Goal: Task Accomplishment & Management: Manage account settings

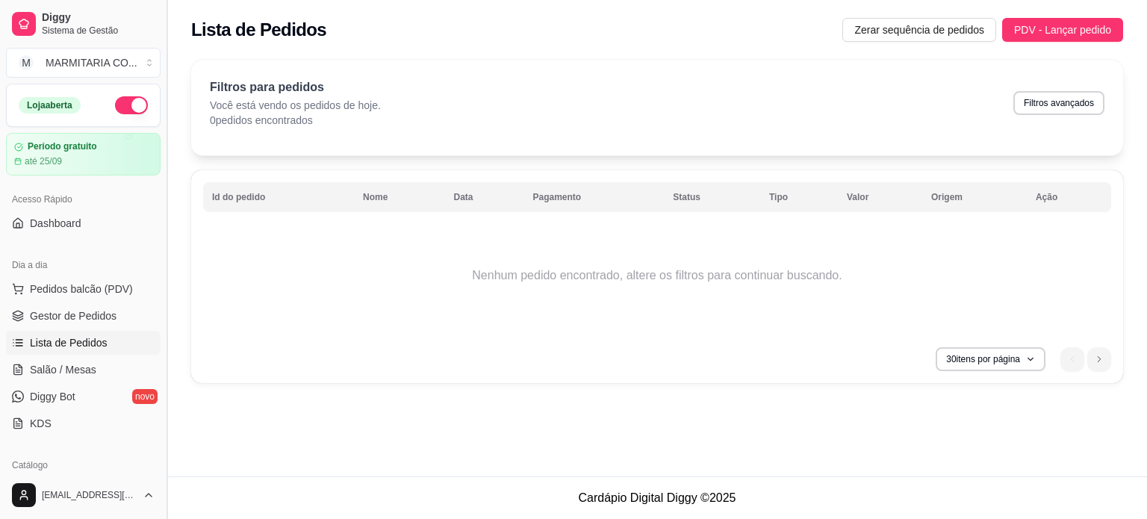
drag, startPoint x: 160, startPoint y: 222, endPoint x: 169, endPoint y: 296, distance: 74.4
click at [169, 296] on button "Toggle Sidebar" at bounding box center [166, 259] width 12 height 519
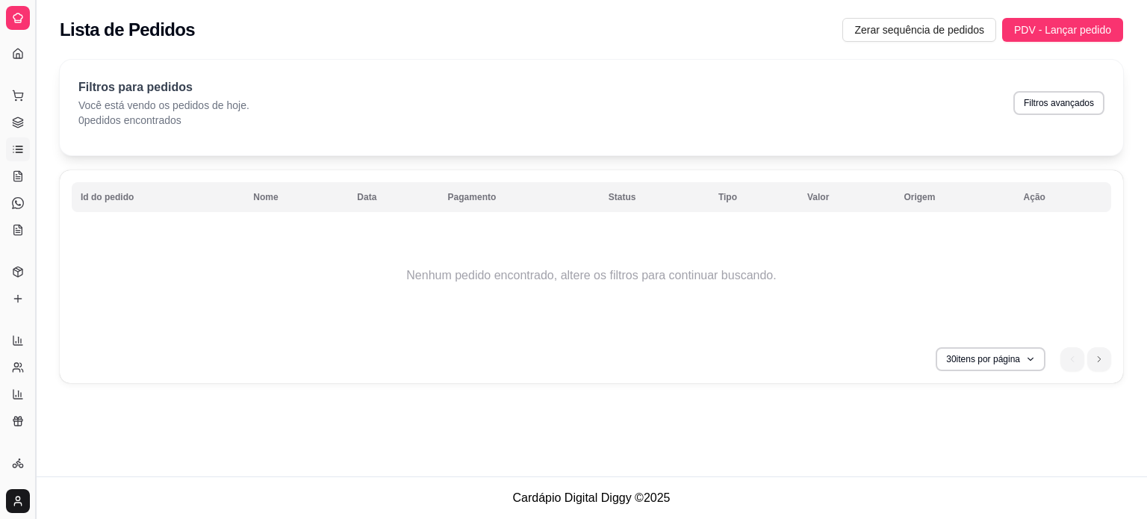
click at [36, 155] on button "Toggle Sidebar" at bounding box center [35, 259] width 12 height 519
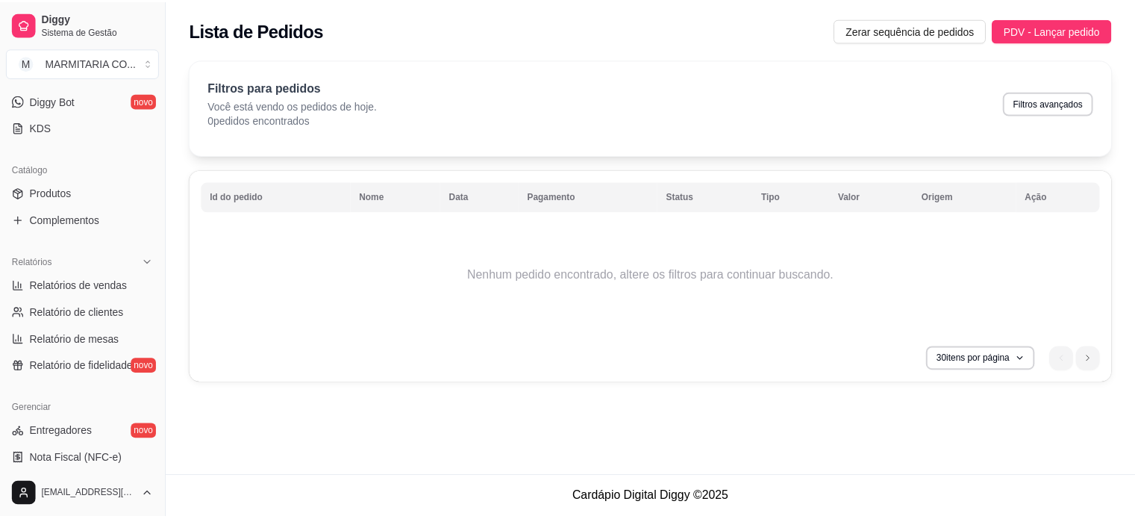
scroll to position [297, 0]
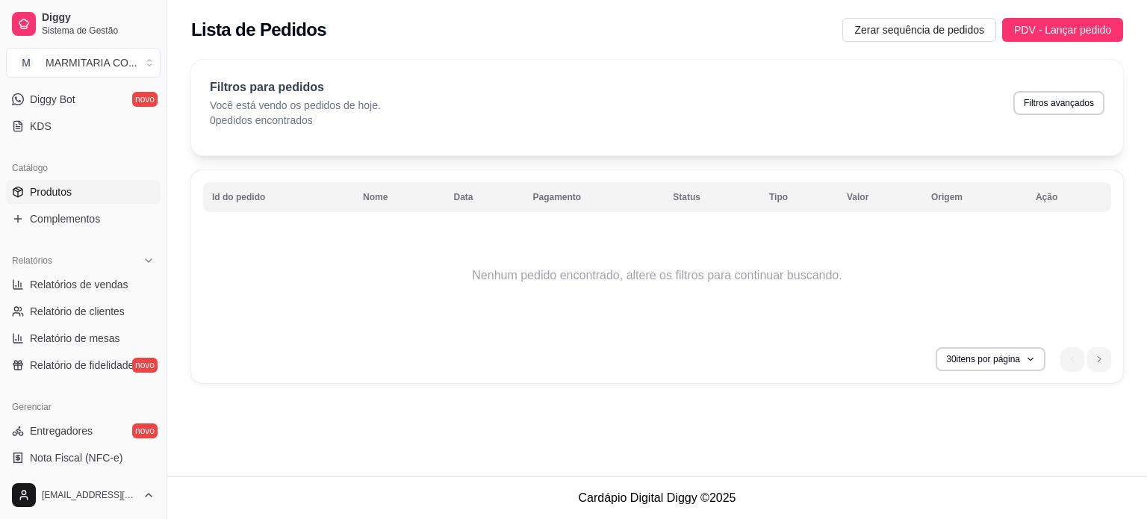
click at [46, 188] on span "Produtos" at bounding box center [51, 191] width 42 height 15
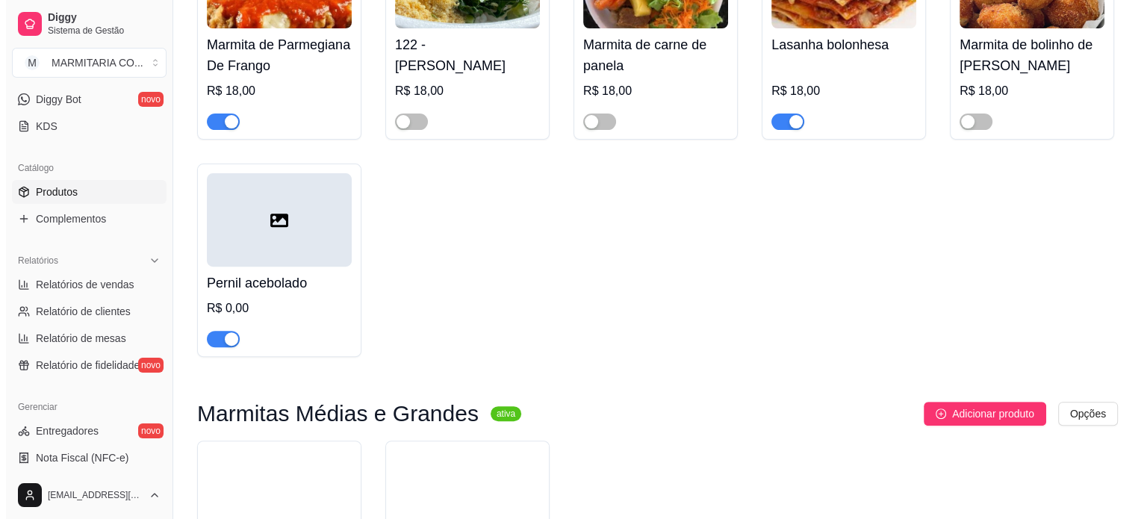
scroll to position [510, 0]
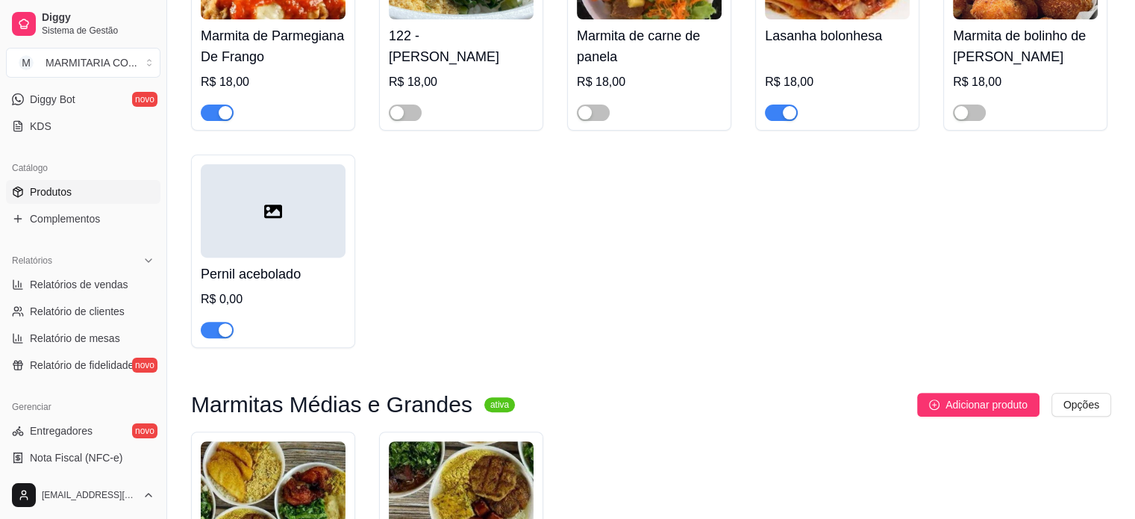
click at [238, 220] on div at bounding box center [273, 210] width 145 height 93
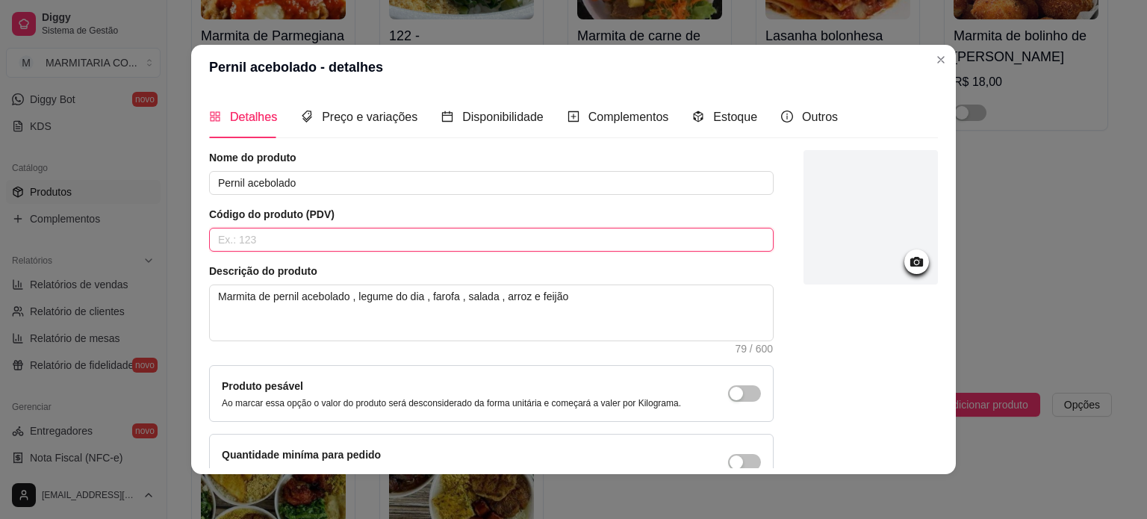
click at [263, 242] on input "text" at bounding box center [491, 240] width 564 height 24
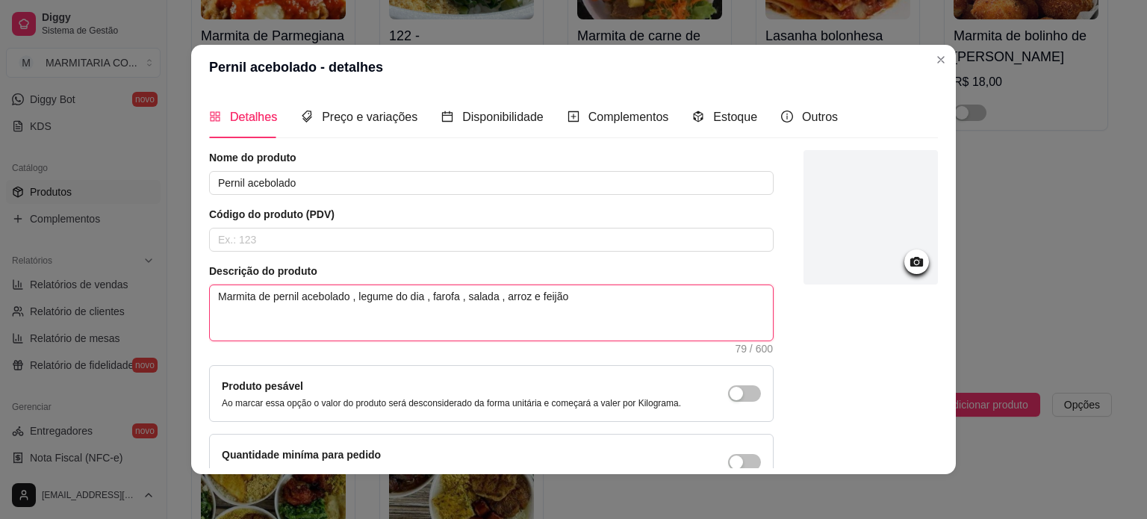
click at [246, 287] on textarea "Marmita de pernil acebolado , legume do dia , farofa , salada , arroz e feijão" at bounding box center [491, 312] width 563 height 55
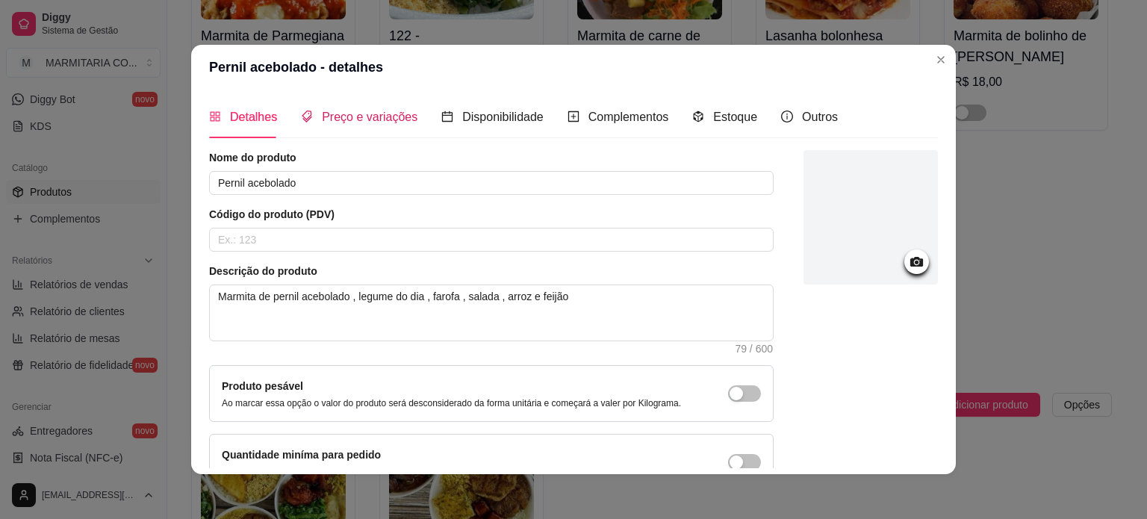
click at [349, 114] on span "Preço e variações" at bounding box center [370, 116] width 96 height 13
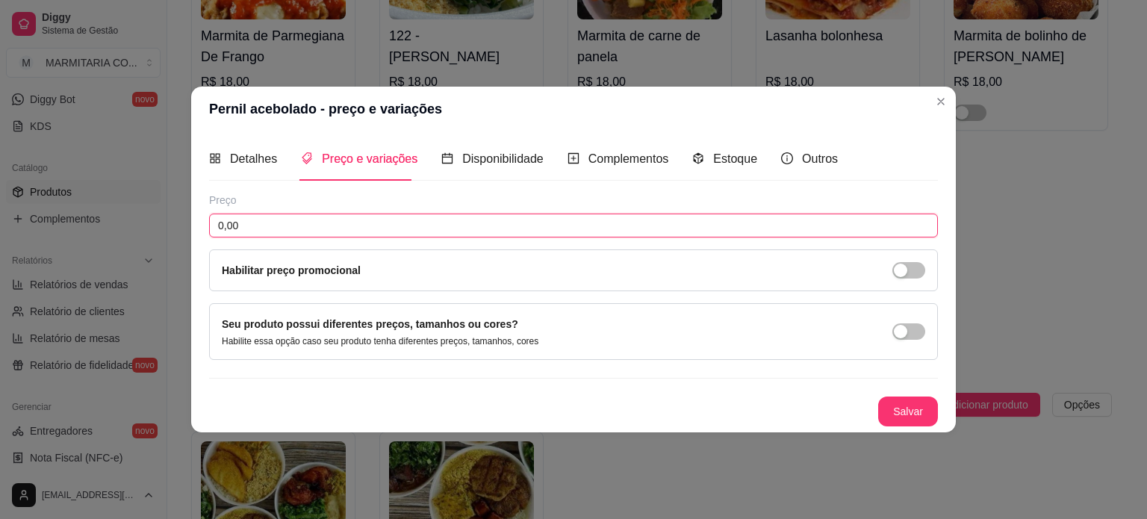
click at [328, 230] on input "0,00" at bounding box center [573, 225] width 729 height 24
type input "18,00"
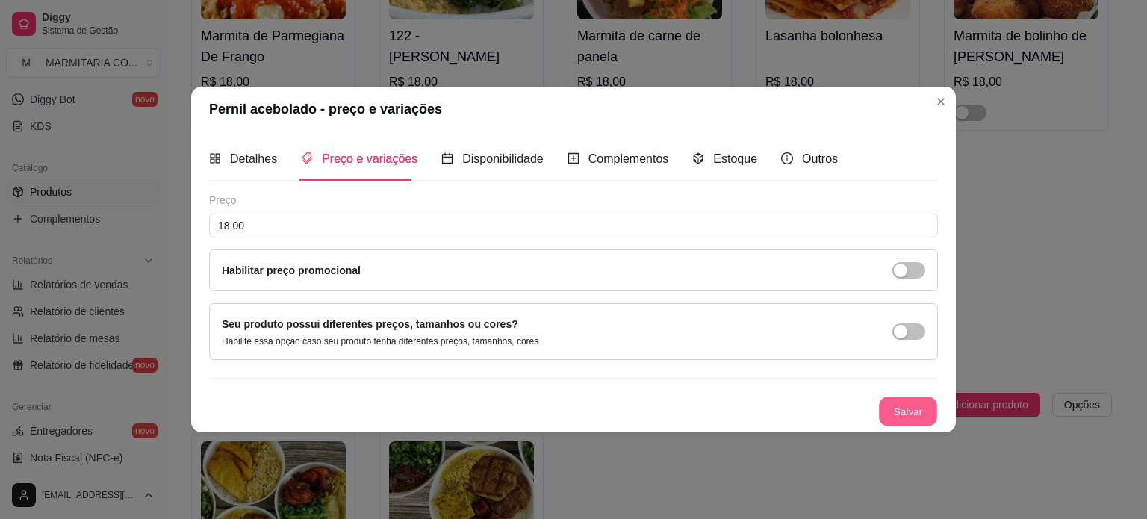
click at [905, 409] on button "Salvar" at bounding box center [908, 410] width 58 height 29
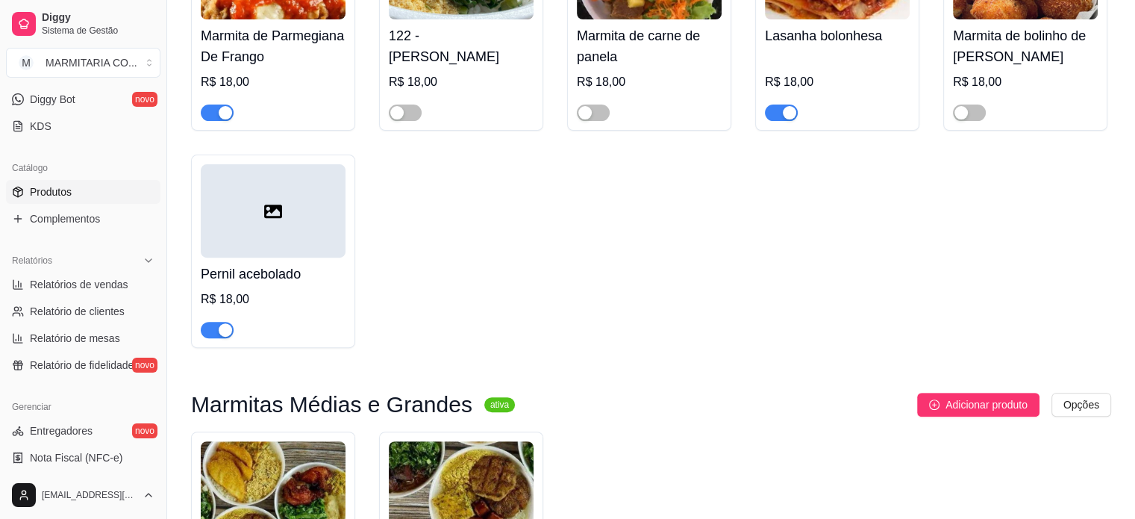
click at [275, 238] on div at bounding box center [273, 210] width 145 height 93
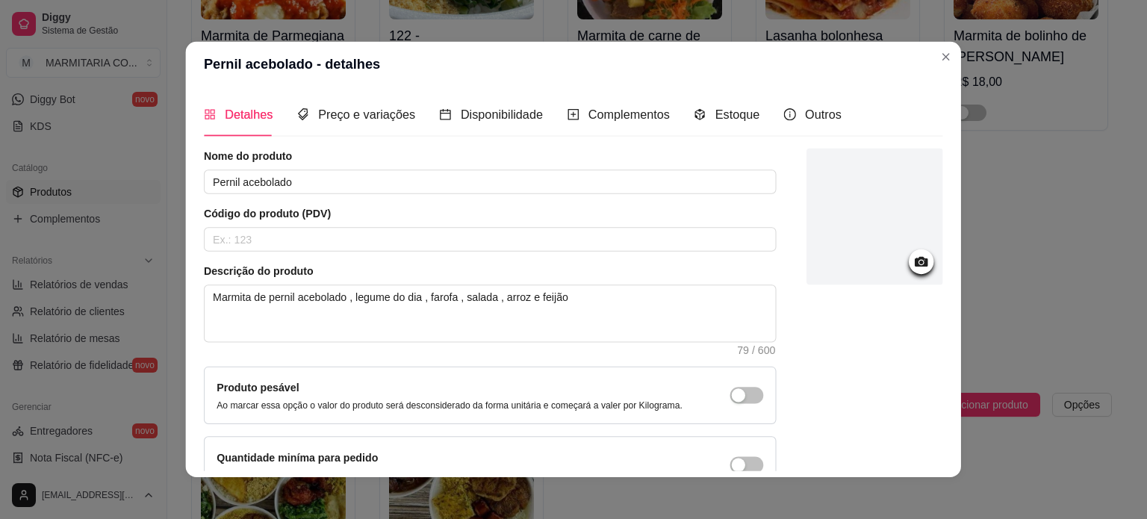
click at [275, 238] on input "text" at bounding box center [490, 240] width 573 height 24
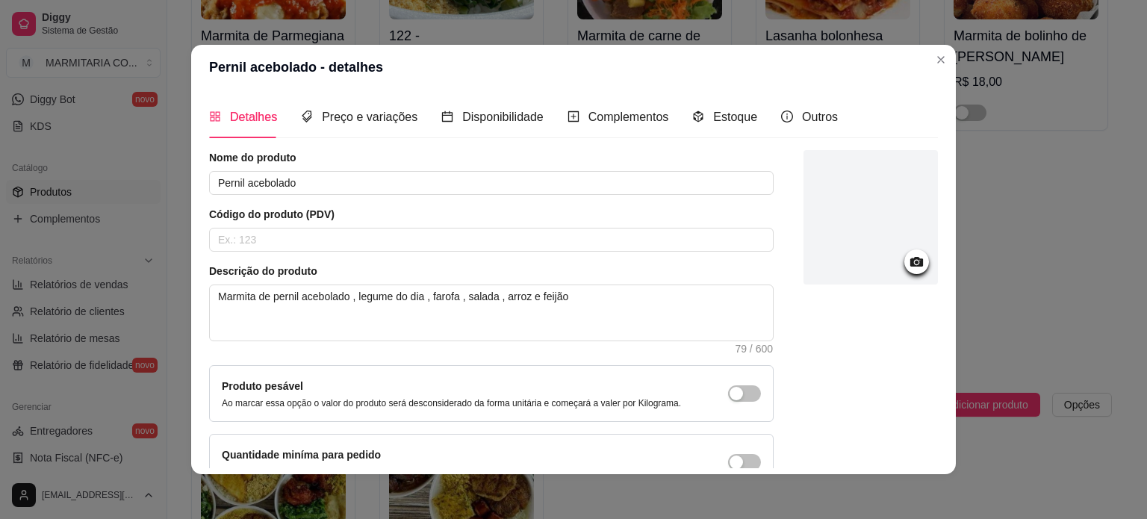
click at [908, 268] on icon at bounding box center [916, 261] width 17 height 17
click at [908, 269] on icon at bounding box center [916, 261] width 17 height 17
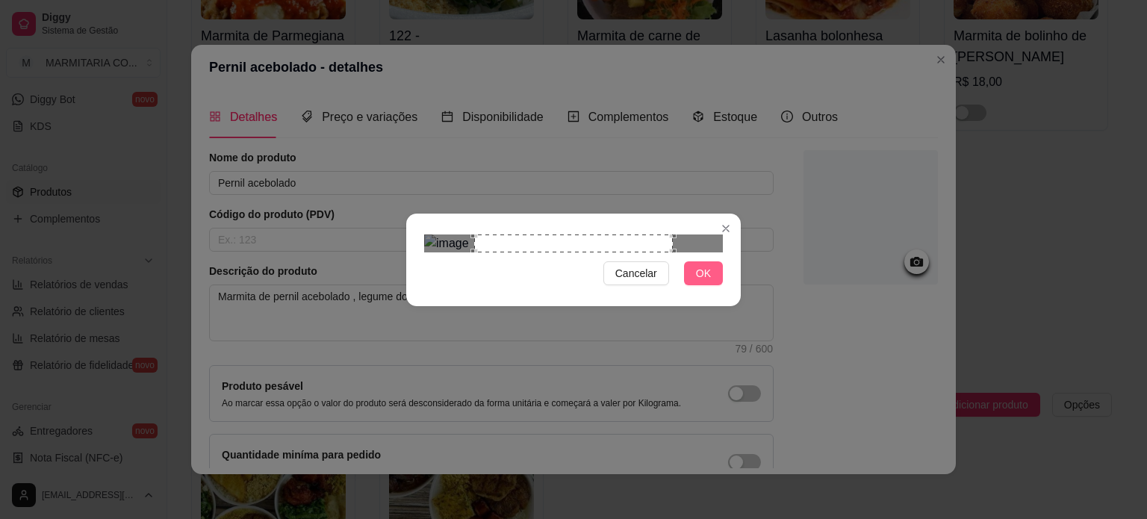
click at [703, 281] on span "OK" at bounding box center [703, 273] width 15 height 16
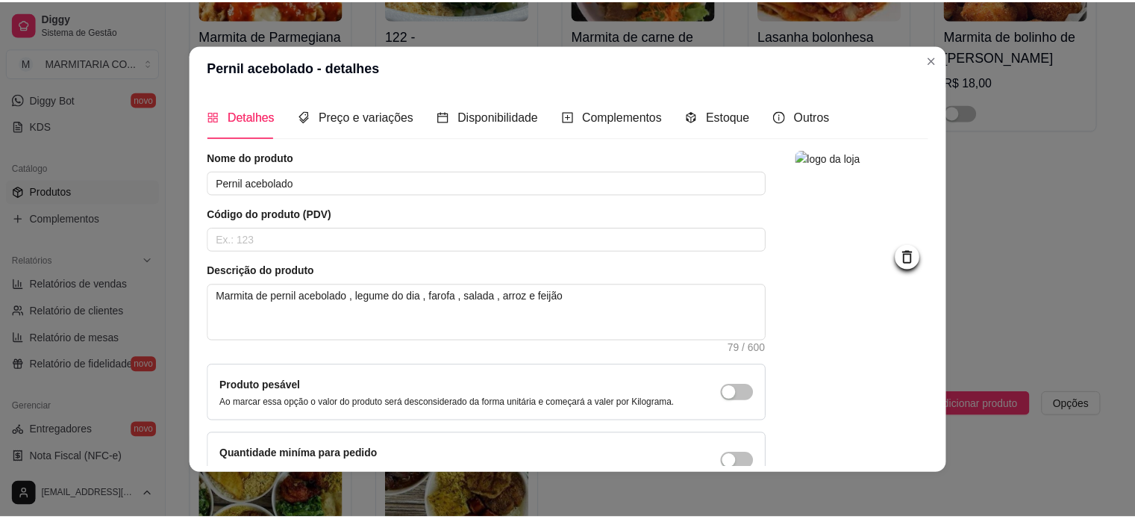
scroll to position [87, 0]
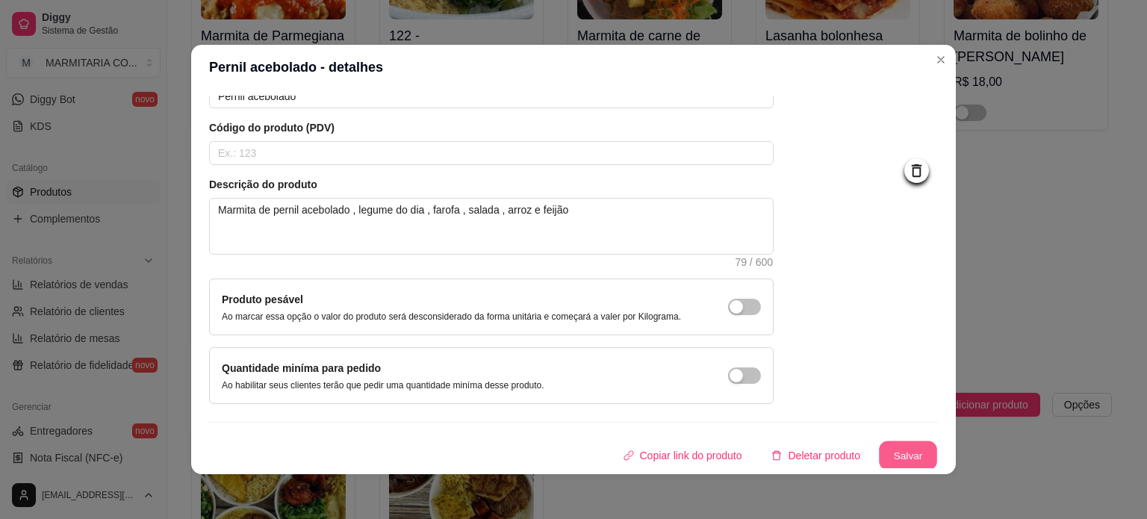
click at [905, 454] on button "Salvar" at bounding box center [908, 455] width 58 height 29
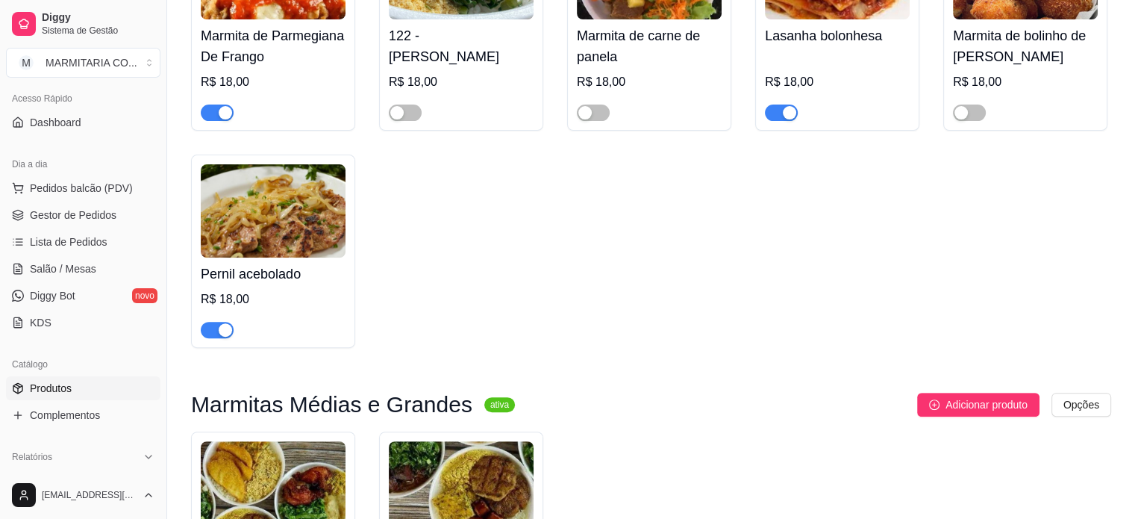
scroll to position [0, 0]
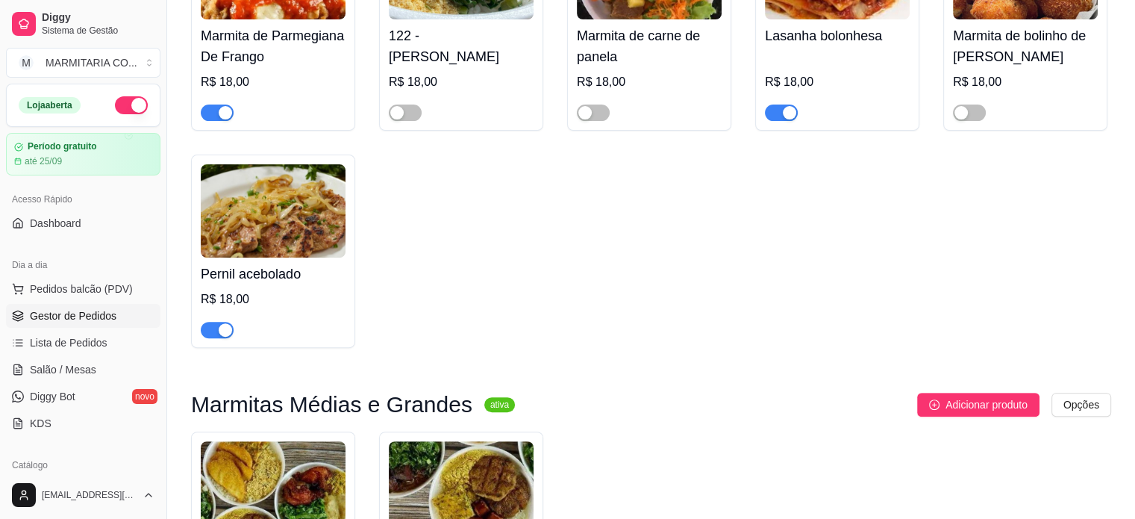
click at [81, 314] on span "Gestor de Pedidos" at bounding box center [73, 315] width 87 height 15
